Goal: Navigation & Orientation: Find specific page/section

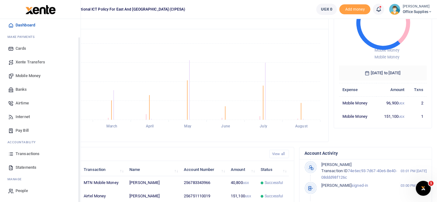
scroll to position [168, 0]
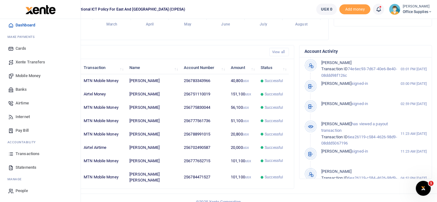
click at [30, 153] on span "Transactions" at bounding box center [28, 154] width 24 height 6
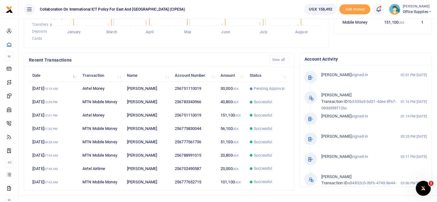
scroll to position [168, 0]
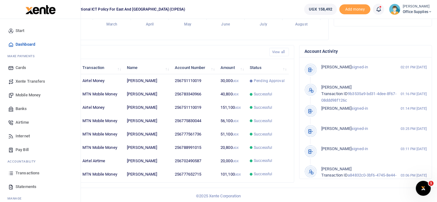
click at [30, 169] on link "Transactions" at bounding box center [40, 173] width 71 height 14
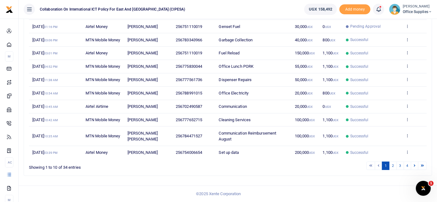
scroll to position [124, 0]
click at [393, 167] on link "2" at bounding box center [392, 166] width 7 height 8
